Goal: Task Accomplishment & Management: Manage account settings

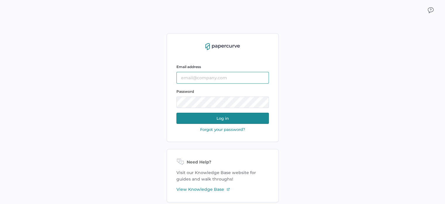
type input "[PERSON_NAME][EMAIL_ADDRESS][DOMAIN_NAME]"
click at [225, 119] on button "Log in" at bounding box center [223, 117] width 93 height 11
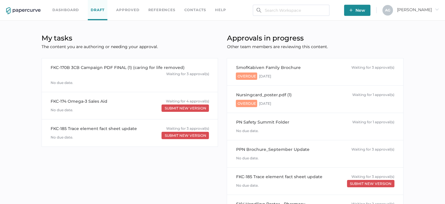
click at [68, 8] on link "Dashboard" at bounding box center [65, 10] width 27 height 6
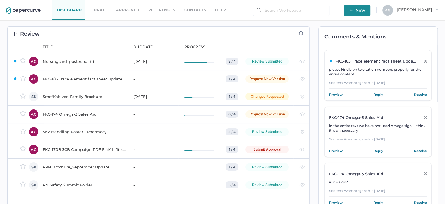
click at [71, 94] on div "SmofKabiven Family Brochure" at bounding box center [85, 96] width 84 height 7
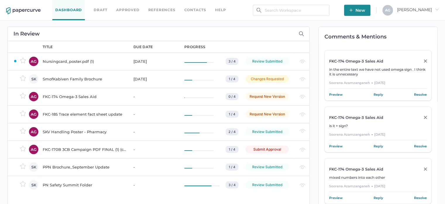
scroll to position [1, 0]
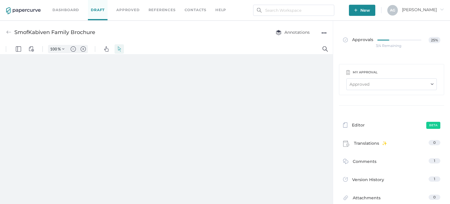
type input "97"
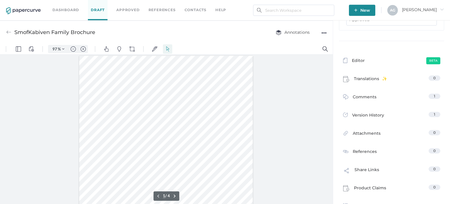
scroll to position [69, 0]
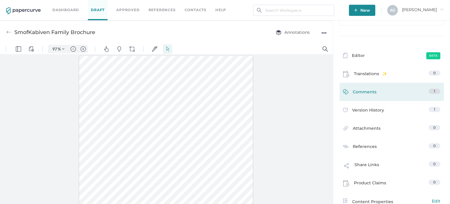
click at [368, 95] on span "Comments" at bounding box center [365, 92] width 24 height 9
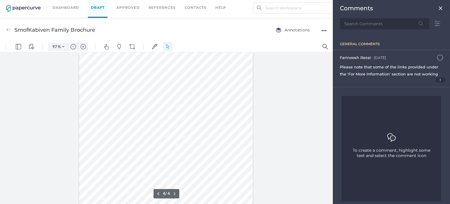
scroll to position [744, 0]
click at [308, 121] on div at bounding box center [166, 128] width 333 height 152
type input "4"
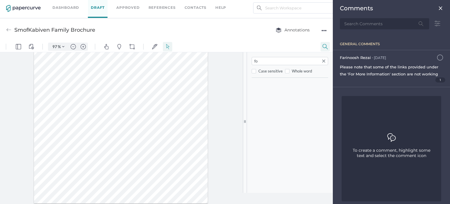
type input "for"
type input "2"
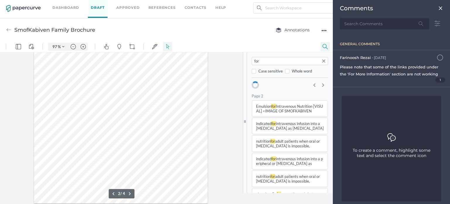
scroll to position [208, 0]
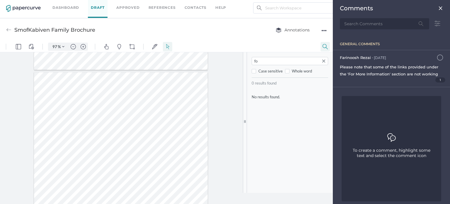
type input "f"
click at [393, 69] on div "Please note that some of the links provided under the 'For More Information' se…" at bounding box center [391, 70] width 103 height 14
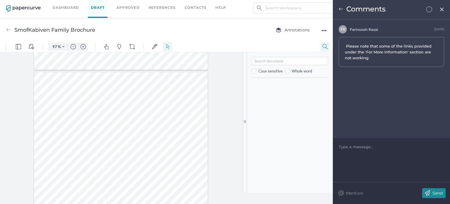
click at [381, 53] on span "Please note that some of the links provided under the 'For More Information' se…" at bounding box center [389, 52] width 88 height 16
click at [360, 56] on span "Please note that some of the links provided under the 'For More Information' se…" at bounding box center [389, 52] width 88 height 16
click at [434, 28] on div "October 8th" at bounding box center [439, 29] width 10 height 5
click at [407, 44] on span "Please note that some of the links provided under the 'For More Information' se…" at bounding box center [389, 52] width 88 height 16
click at [343, 9] on div "Comments" at bounding box center [391, 9] width 117 height 19
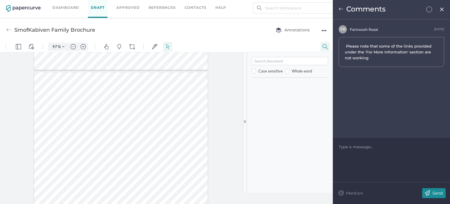
click at [342, 9] on img at bounding box center [341, 9] width 5 height 5
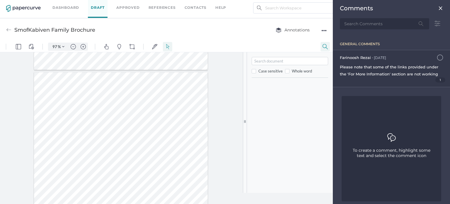
click at [360, 69] on span "Please note that some of the links provided under the 'For More Information' se…" at bounding box center [389, 70] width 98 height 12
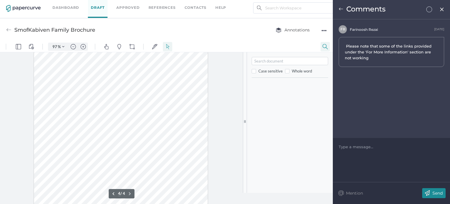
scroll to position [757, 0]
drag, startPoint x: 64, startPoint y: 194, endPoint x: 46, endPoint y: 192, distance: 18.3
click at [46, 192] on div at bounding box center [121, 90] width 174 height 225
click at [70, 188] on div at bounding box center [121, 90] width 174 height 225
drag, startPoint x: 242, startPoint y: 183, endPoint x: 246, endPoint y: 134, distance: 49.3
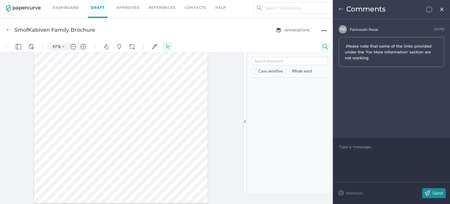
click at [246, 134] on div ".cls-1{fill:#abb0c4;} icon - panel - thumbnail - line .cls-1{fill:#8c8c8c;} ico…" at bounding box center [166, 128] width 333 height 152
click at [403, 46] on span "Please note that some of the links provided under the 'For More Information' se…" at bounding box center [389, 52] width 88 height 16
click at [343, 35] on div "F R Farinoosh Rezai October 8th Please note that some of the links provided und…" at bounding box center [391, 46] width 105 height 42
click at [340, 28] on span "F R" at bounding box center [342, 29] width 5 height 4
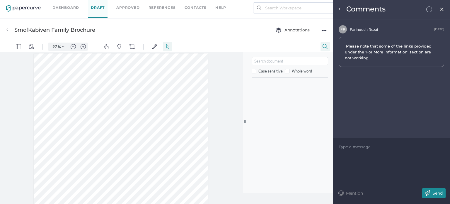
click at [344, 8] on div "Comments" at bounding box center [391, 9] width 117 height 19
click at [341, 7] on img at bounding box center [341, 9] width 5 height 5
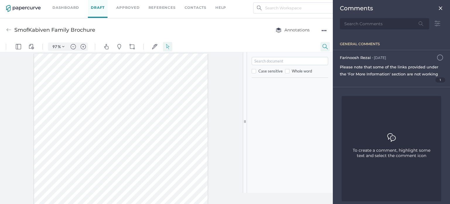
drag, startPoint x: 242, startPoint y: 68, endPoint x: 242, endPoint y: 76, distance: 7.6
click at [242, 76] on div ".cls-1{fill:#abb0c4;} icon - panel - thumbnail - line .cls-1{fill:#8c8c8c;} ico…" at bounding box center [166, 128] width 333 height 152
type input "1"
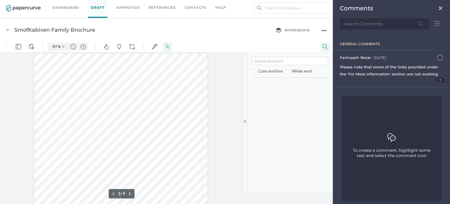
click at [437, 8] on div "Comments" at bounding box center [391, 17] width 112 height 34
click at [433, 8] on div "Comments" at bounding box center [391, 8] width 103 height 7
click at [438, 8] on img at bounding box center [440, 8] width 5 height 5
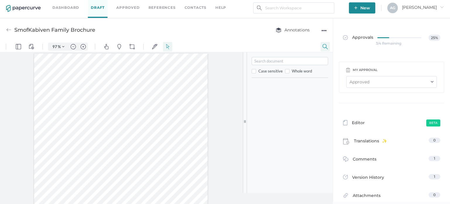
click at [7, 30] on img at bounding box center [8, 29] width 5 height 5
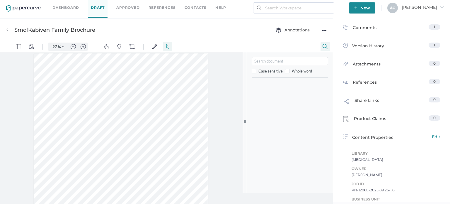
click at [61, 8] on link "Dashboard" at bounding box center [65, 7] width 27 height 6
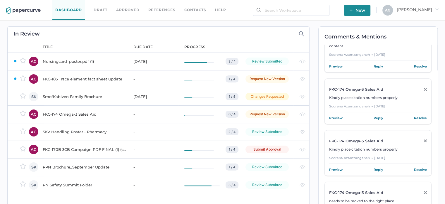
click at [71, 97] on div "SmofKabiven Family Brochure" at bounding box center [85, 96] width 84 height 7
click at [68, 167] on div "PPN Brochure_September Update" at bounding box center [85, 166] width 84 height 7
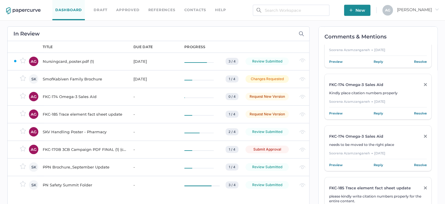
click at [97, 164] on div "PPN Brochure_September Update" at bounding box center [85, 166] width 84 height 7
click at [82, 113] on div "FKC-185 Trace element fact sheet update" at bounding box center [85, 113] width 84 height 7
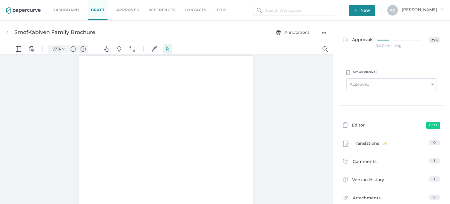
type input "97"
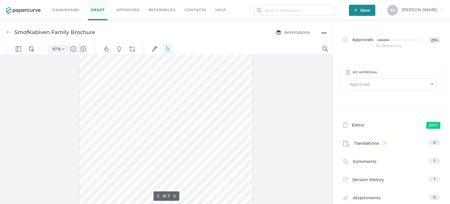
scroll to position [1174, 0]
type input "7"
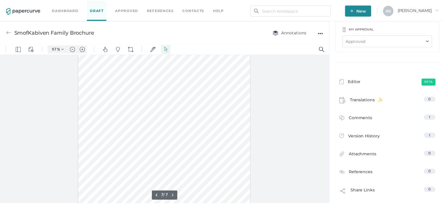
scroll to position [60, 0]
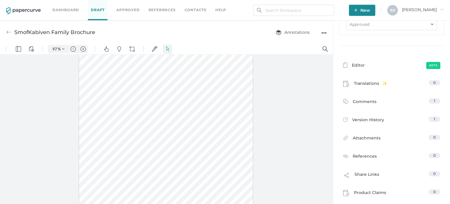
click at [13, 31] on div "SmofKabiven Family Brochure" at bounding box center [50, 32] width 89 height 11
click at [35, 28] on div "SmofKabiven Family Brochure" at bounding box center [54, 32] width 81 height 11
click at [11, 30] on img at bounding box center [8, 32] width 5 height 5
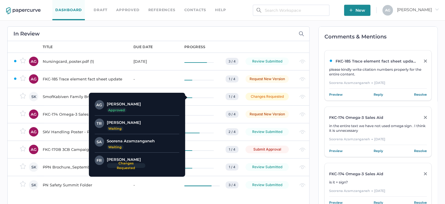
click at [127, 141] on h3 "Soorena Azamzanganeh" at bounding box center [131, 141] width 48 height 0
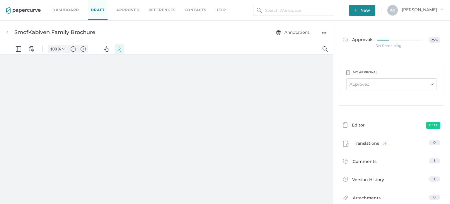
type input "97"
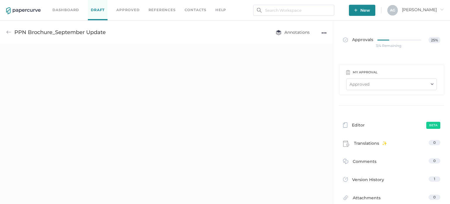
click at [430, 84] on img at bounding box center [431, 84] width 3 height 2
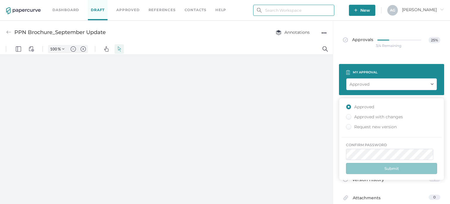
type input "angela.gloudon@fresenius-kabi.com"
type input "97"
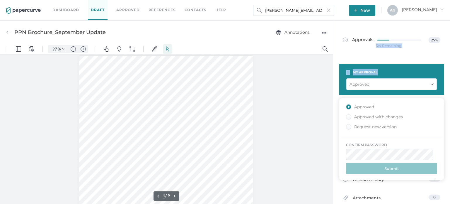
drag, startPoint x: 445, startPoint y: 56, endPoint x: 445, endPoint y: 71, distance: 14.9
click at [445, 71] on div "Approvals 25% 3/4 Remaining my approval Approved Approved Approved with changes…" at bounding box center [391, 205] width 117 height 369
type input "1"
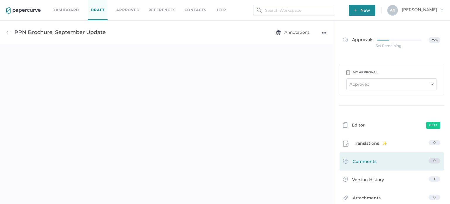
click at [368, 161] on span "Comments" at bounding box center [365, 162] width 24 height 9
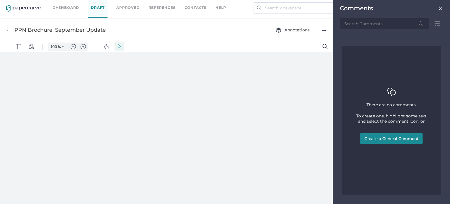
click at [440, 8] on img at bounding box center [440, 8] width 5 height 5
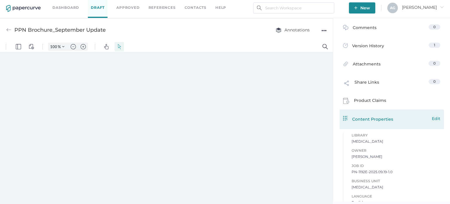
type input "97"
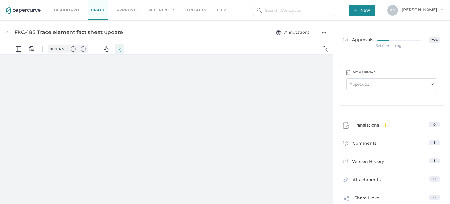
type input "97"
